Goal: Task Accomplishment & Management: Use online tool/utility

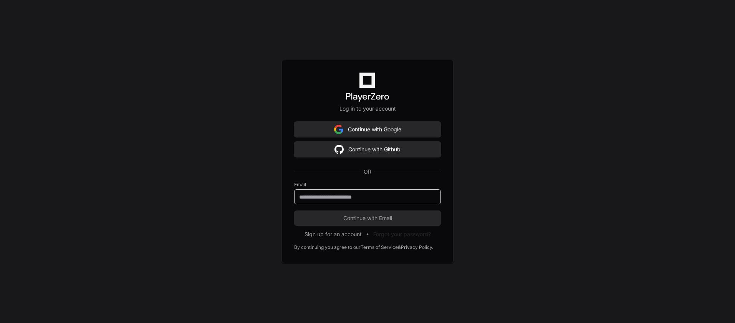
paste input "**********"
type input "**********"
click at [316, 213] on button "Continue with Email" at bounding box center [367, 217] width 147 height 15
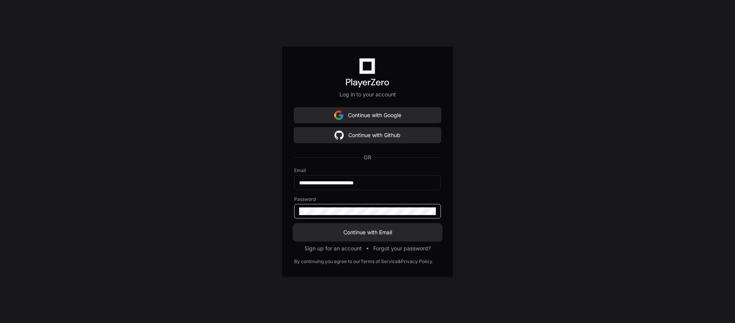
click at [358, 238] on button "Continue with Email" at bounding box center [367, 232] width 147 height 15
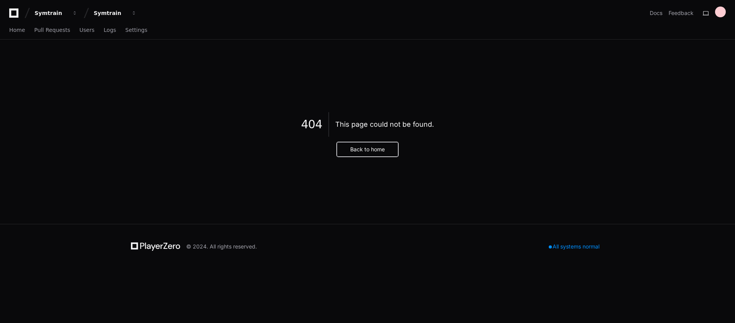
click at [362, 152] on button "Back to home" at bounding box center [367, 149] width 61 height 15
click at [378, 149] on button "Back to home" at bounding box center [367, 149] width 61 height 15
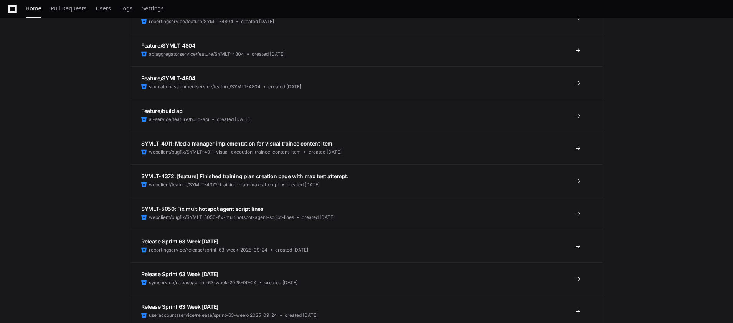
scroll to position [463, 0]
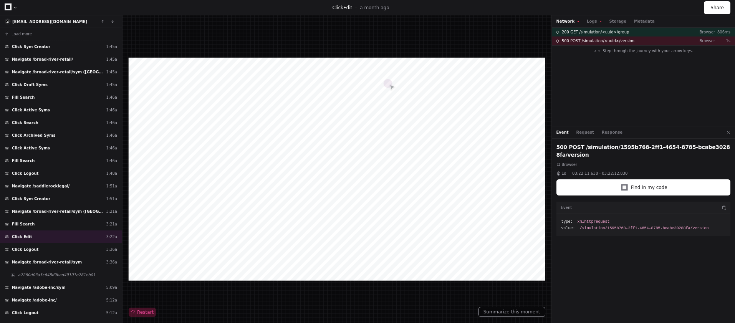
click at [146, 313] on span "Restart" at bounding box center [142, 312] width 23 height 6
drag, startPoint x: 368, startPoint y: 159, endPoint x: 372, endPoint y: 17, distance: 141.7
click at [372, 17] on div "Restart" at bounding box center [336, 168] width 429 height 307
click at [413, 205] on div at bounding box center [337, 169] width 416 height 223
